Goal: Task Accomplishment & Management: Manage account settings

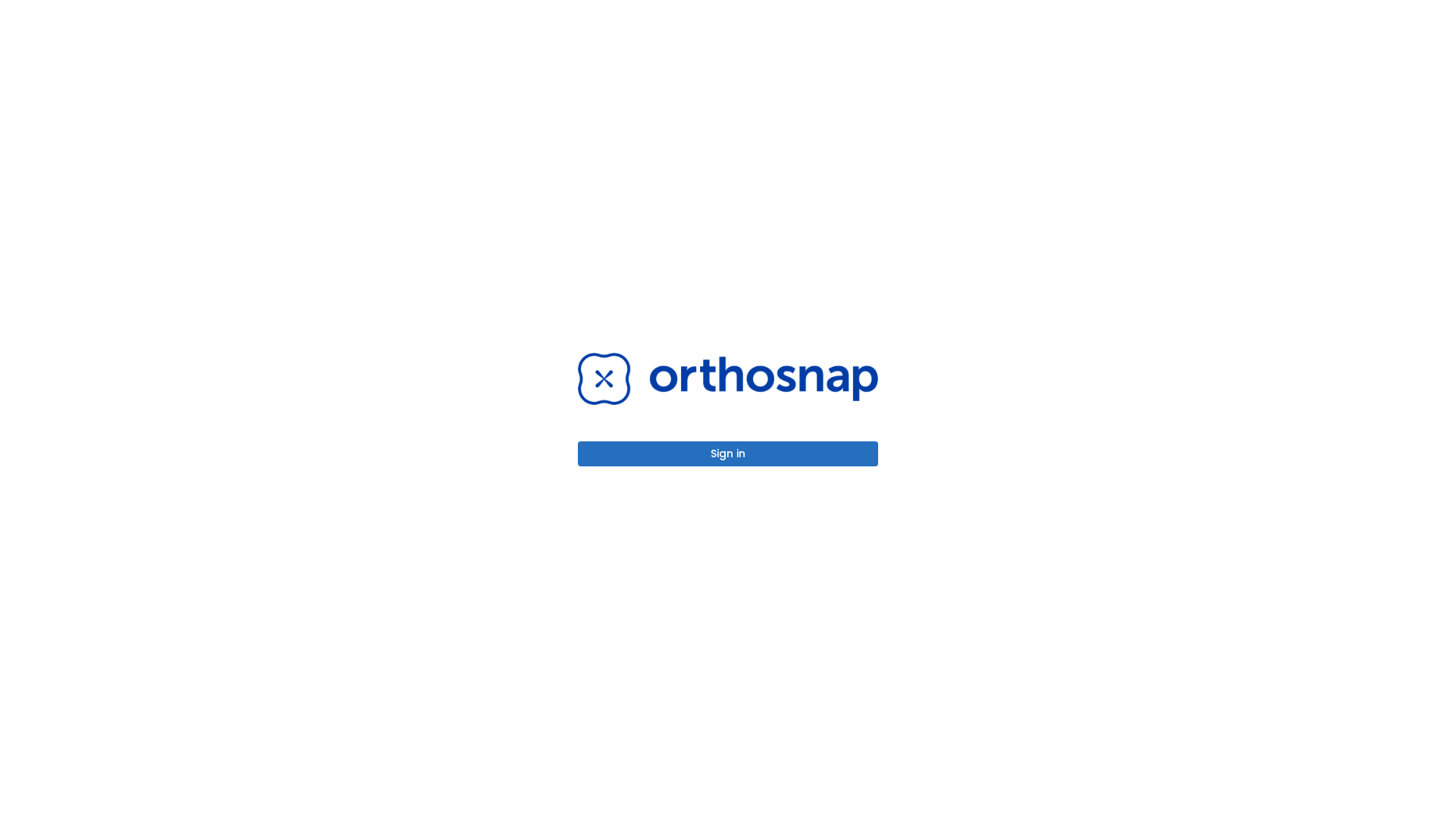
click at [728, 454] on button "Sign in" at bounding box center [727, 453] width 300 height 25
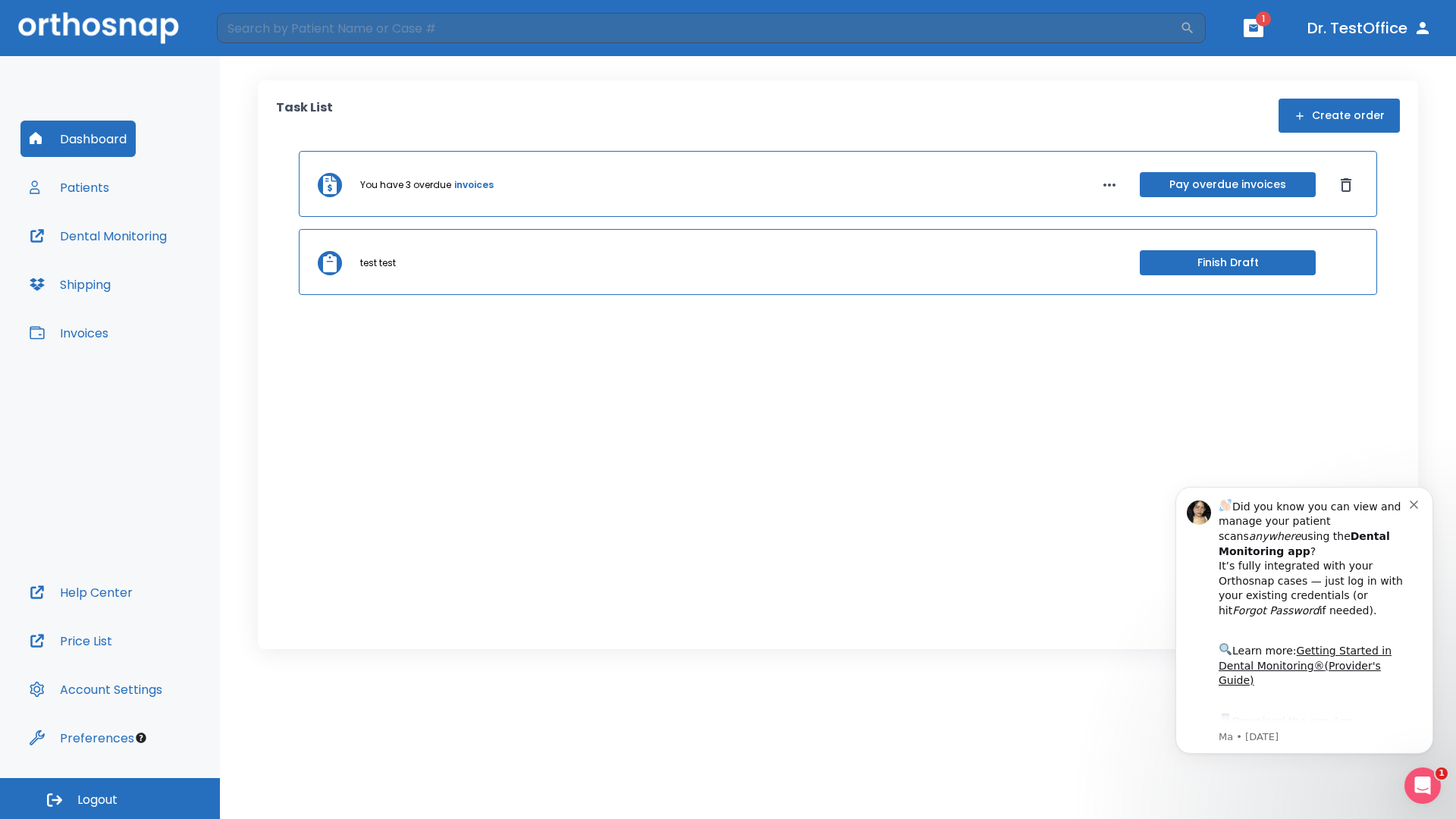
click at [110, 799] on span "Logout" at bounding box center [97, 800] width 40 height 17
